Goal: Task Accomplishment & Management: Use online tool/utility

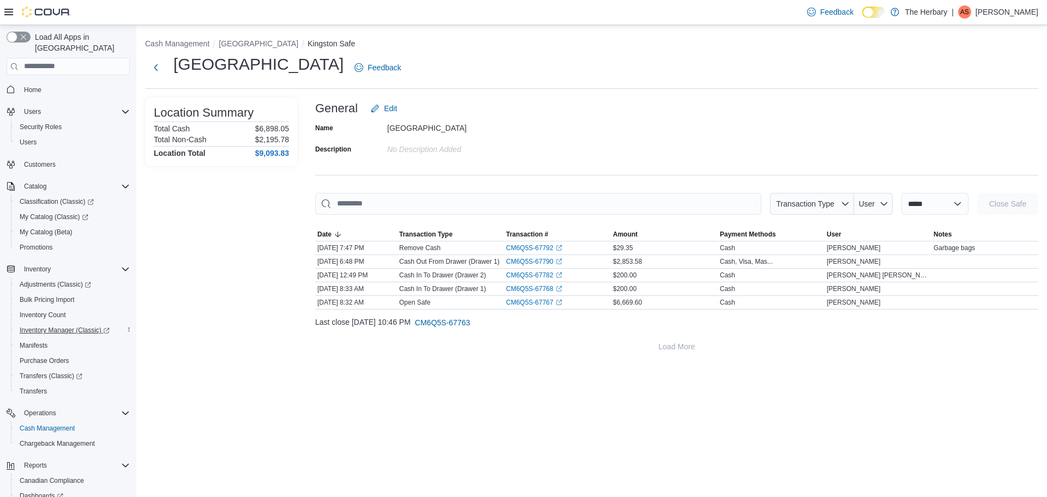
scroll to position [65, 0]
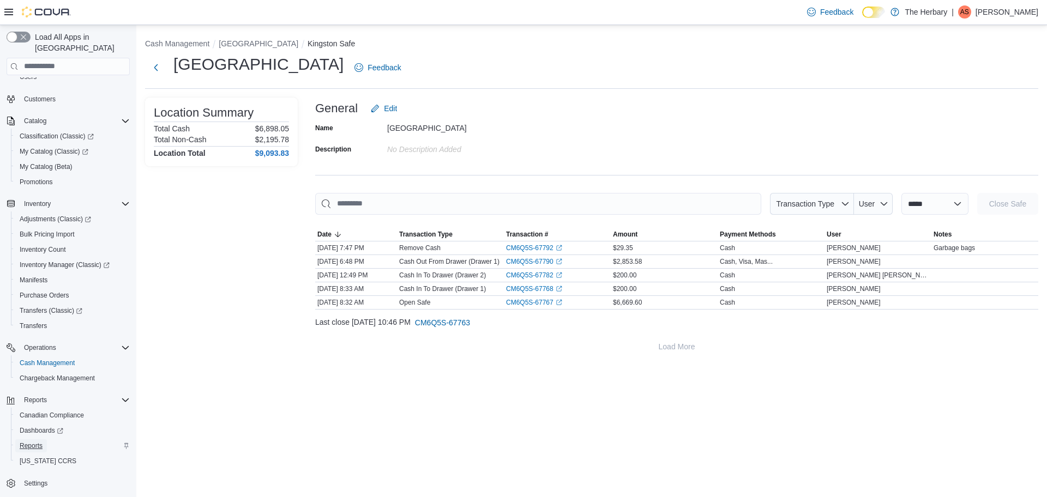
click at [37, 442] on span "Reports" at bounding box center [31, 446] width 23 height 9
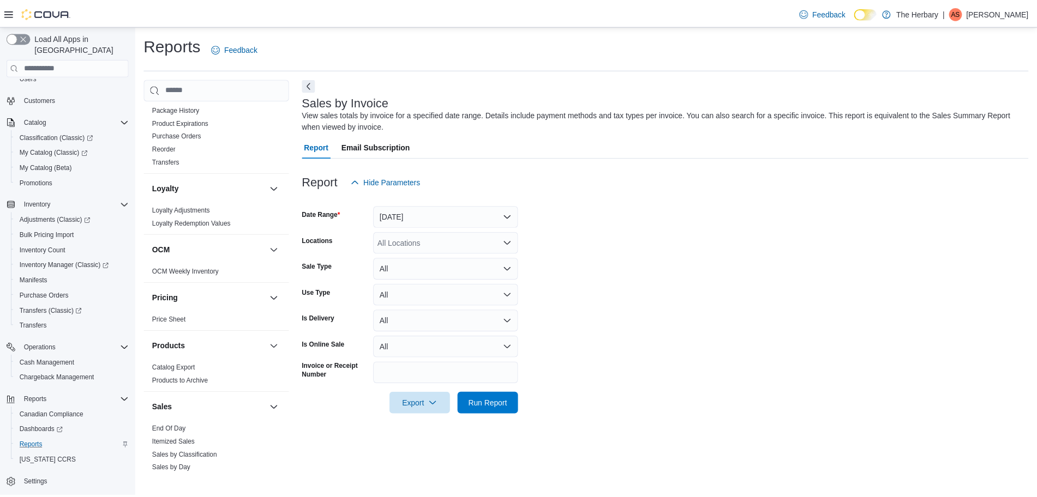
scroll to position [753, 0]
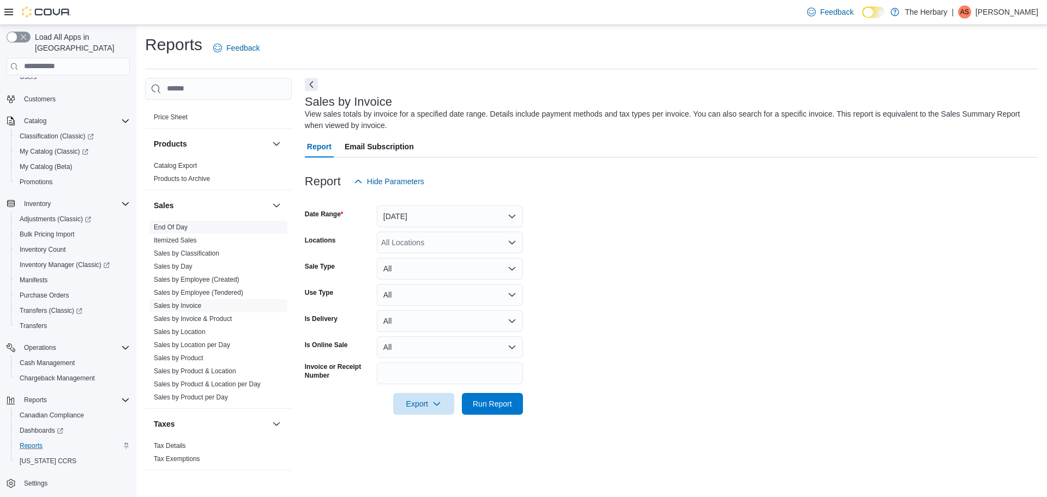
click at [195, 221] on span "End Of Day" at bounding box center [218, 227] width 138 height 13
click at [178, 224] on link "End Of Day" at bounding box center [171, 228] width 34 height 8
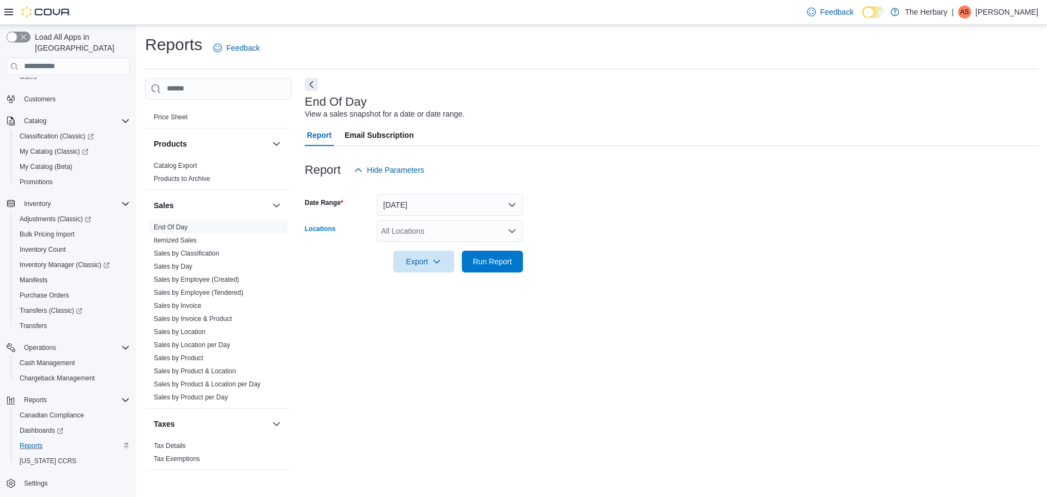
click at [500, 237] on div "All Locations" at bounding box center [450, 231] width 146 height 22
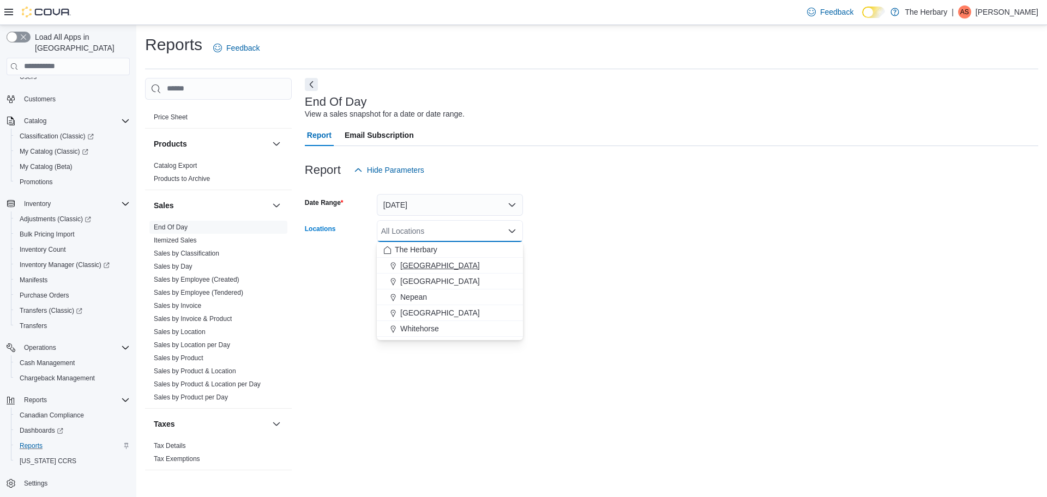
click at [455, 267] on div "[GEOGRAPHIC_DATA]" at bounding box center [449, 265] width 133 height 11
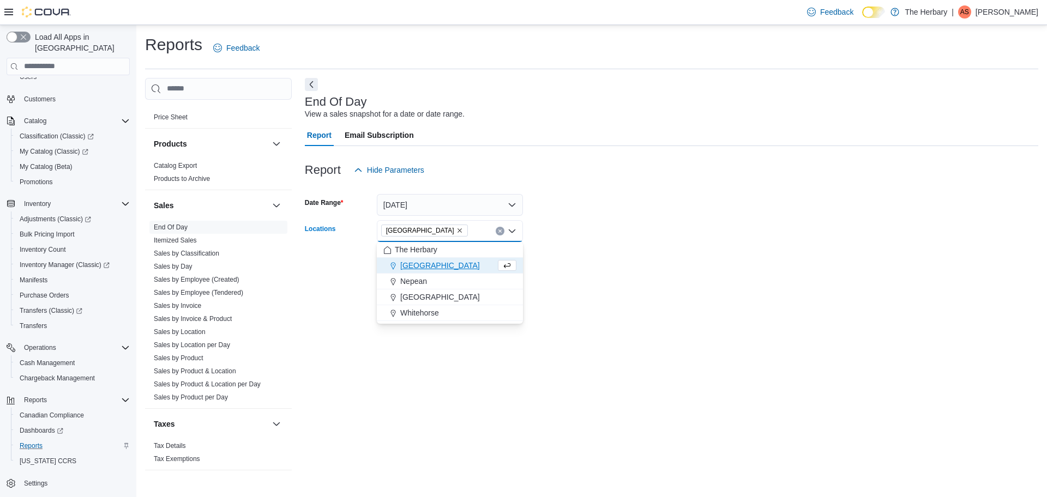
click at [601, 254] on form "Date Range [DATE] Locations [GEOGRAPHIC_DATA] Combo box. Selected. [GEOGRAPHIC_…" at bounding box center [672, 227] width 734 height 92
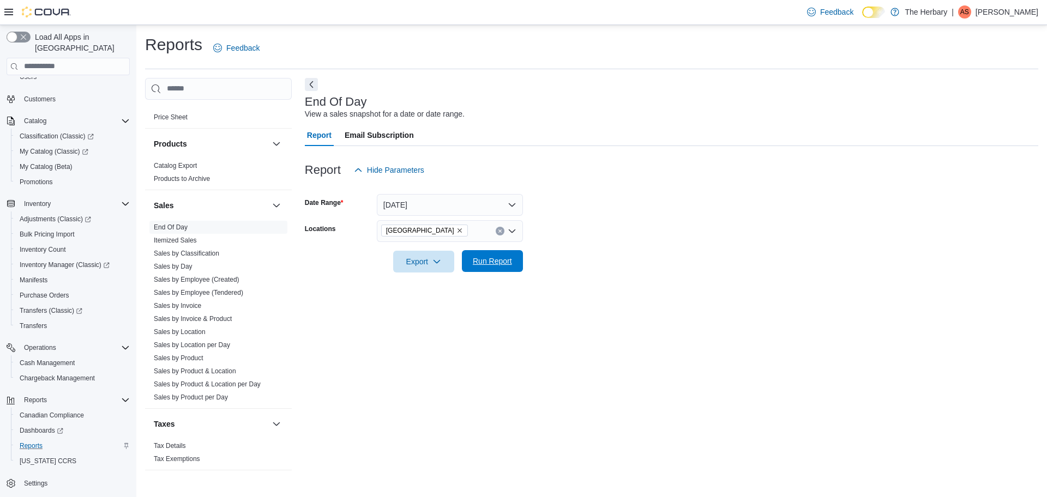
click at [490, 263] on span "Run Report" at bounding box center [492, 261] width 39 height 11
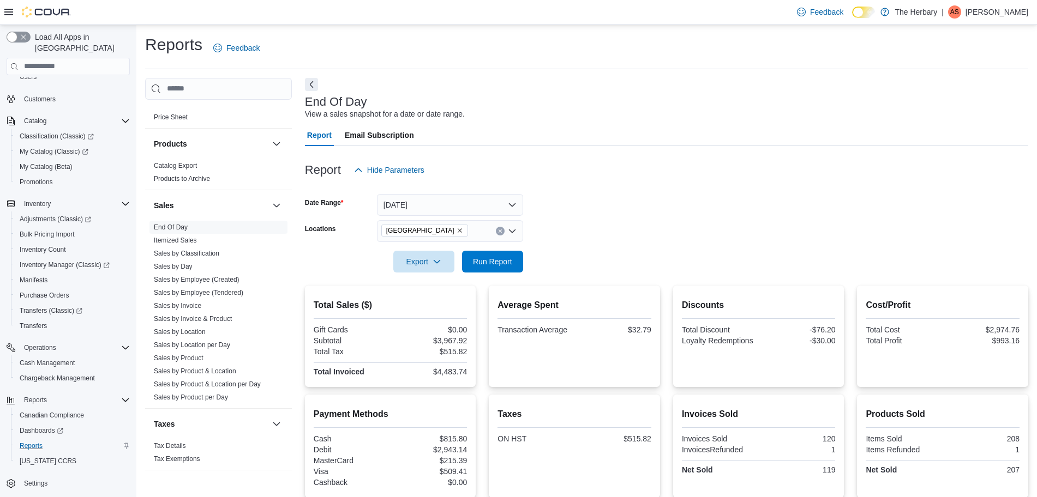
scroll to position [114, 0]
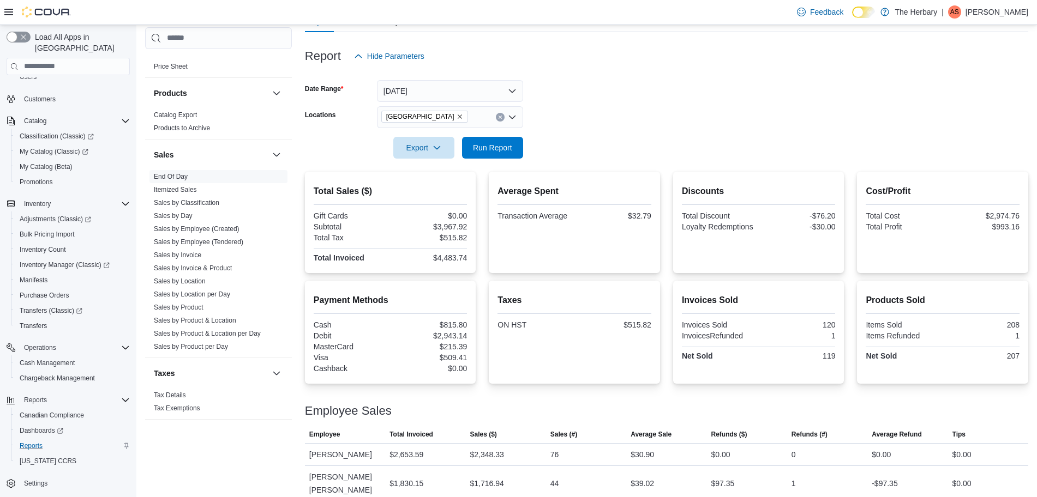
click at [735, 349] on div "Invoices Sold 120 InvoicesRefunded 1 Net Sold 119" at bounding box center [759, 342] width 154 height 42
click at [697, 201] on div "Discounts Total Discount -$76.20 Loyalty Redemptions -$30.00" at bounding box center [759, 209] width 154 height 49
click at [697, 214] on div "Total Discount" at bounding box center [719, 216] width 75 height 9
click at [701, 317] on div "Invoices Sold Invoices Sold 120 InvoicesRefunded 1 Net Sold 119" at bounding box center [759, 328] width 154 height 69
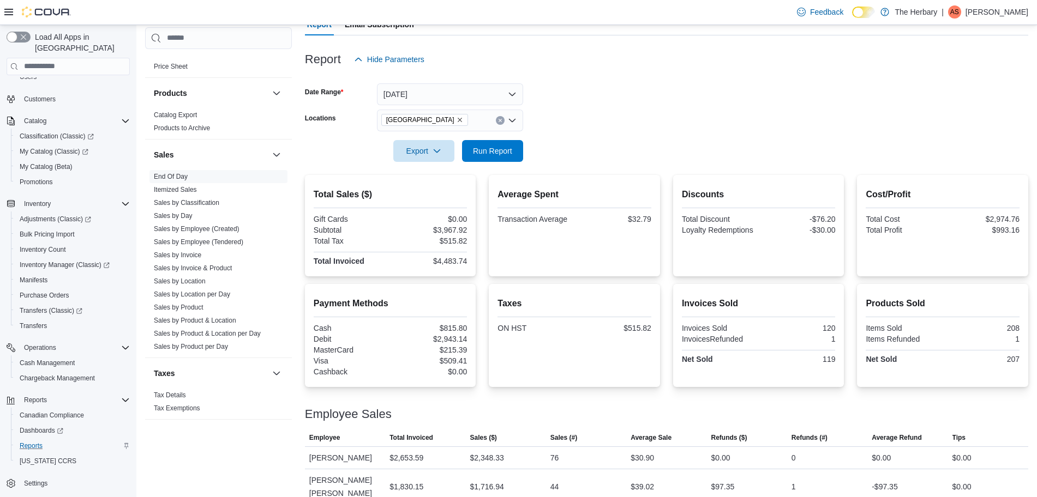
scroll to position [111, 0]
